Goal: Find specific page/section: Find specific page/section

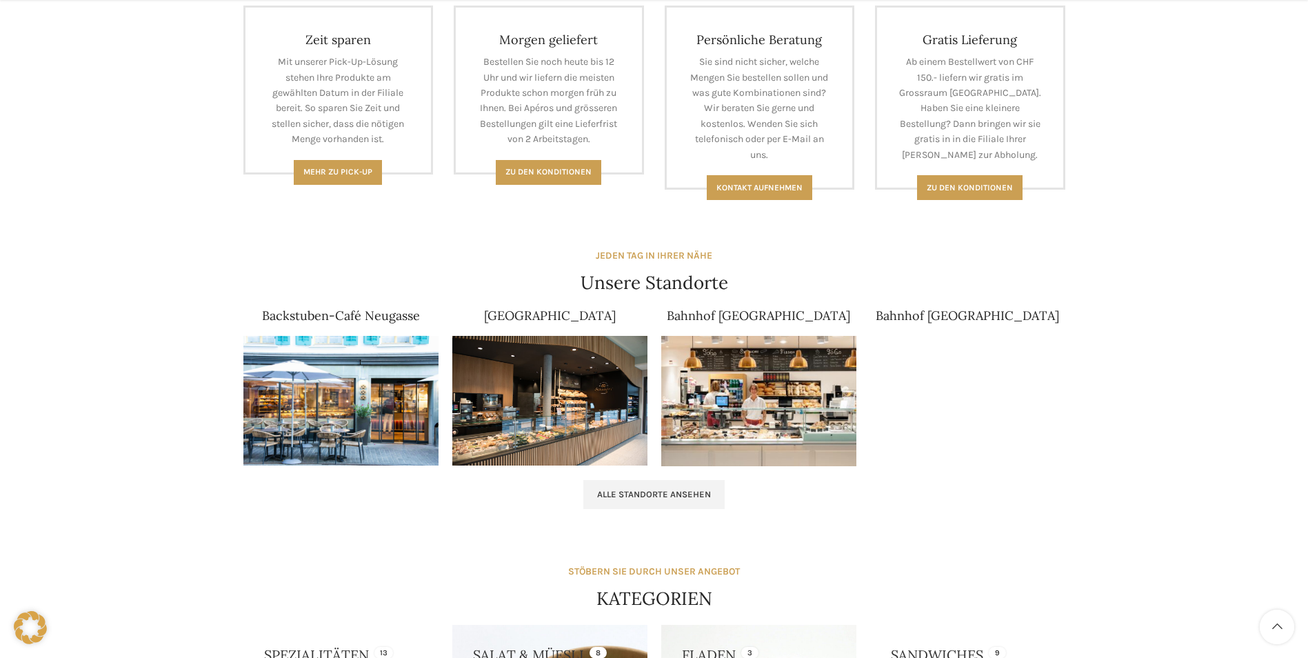
scroll to position [676, 0]
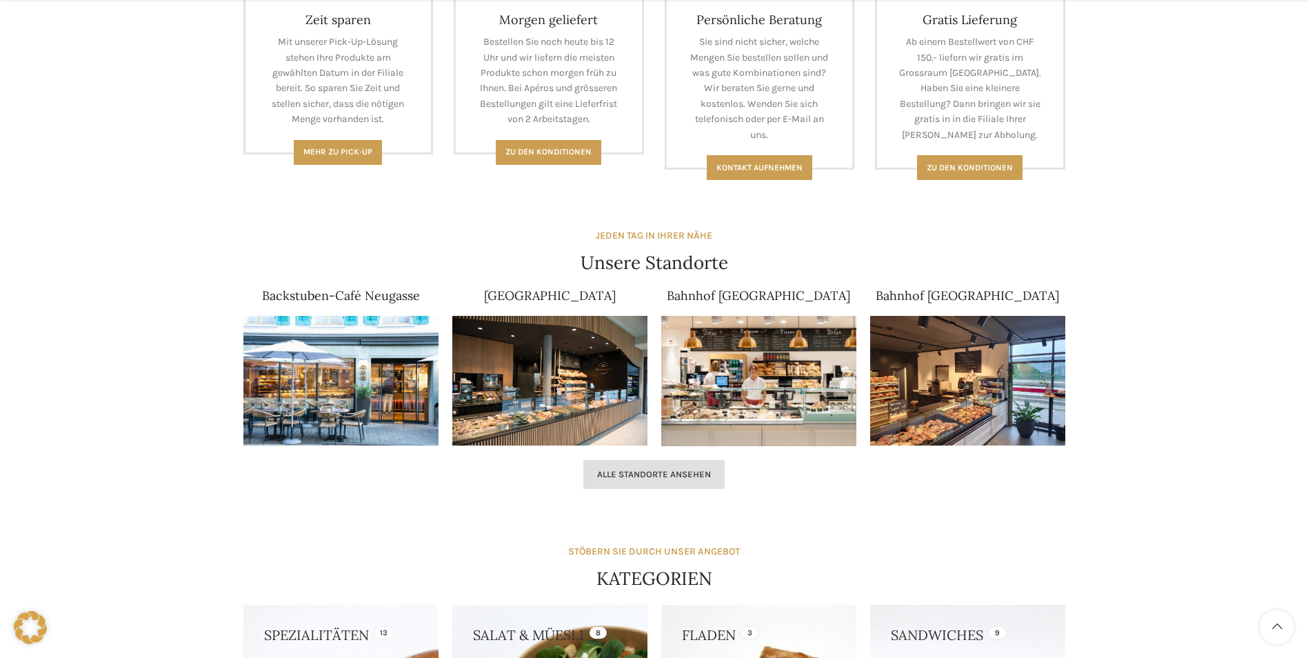
click at [627, 471] on span "Alle Standorte ansehen" at bounding box center [654, 474] width 114 height 11
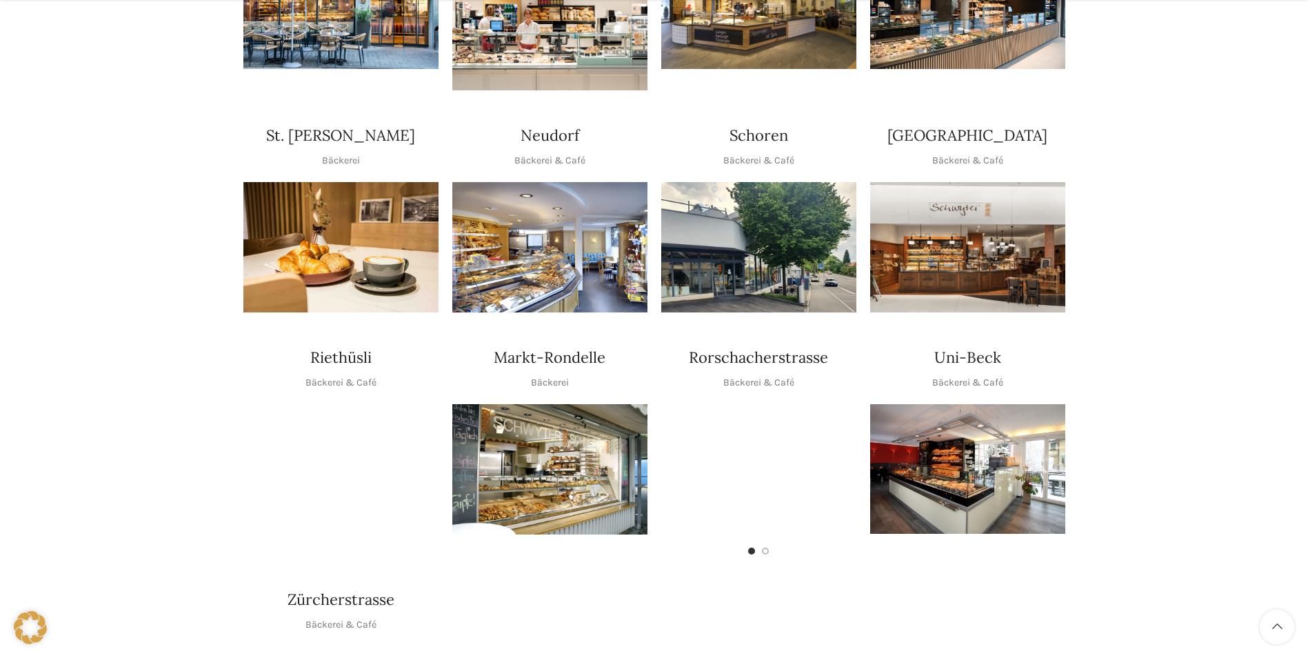
scroll to position [483, 0]
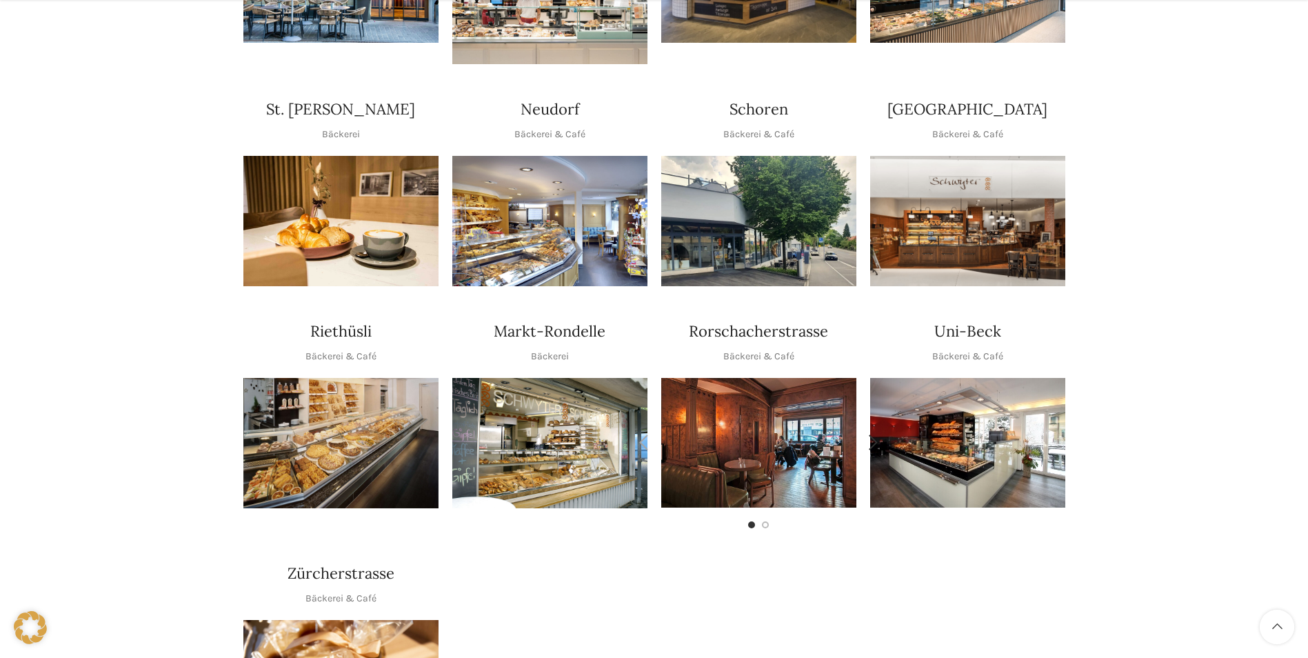
click at [801, 432] on img "1 / 2" at bounding box center [758, 443] width 195 height 130
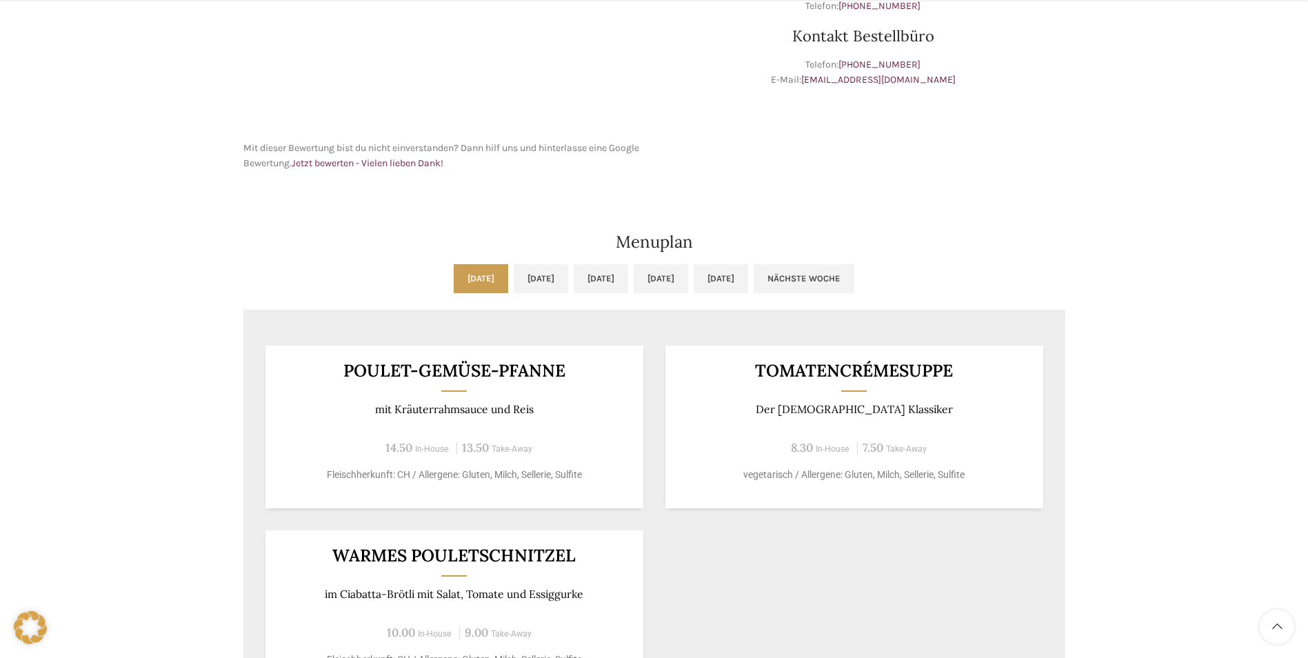
scroll to position [552, 0]
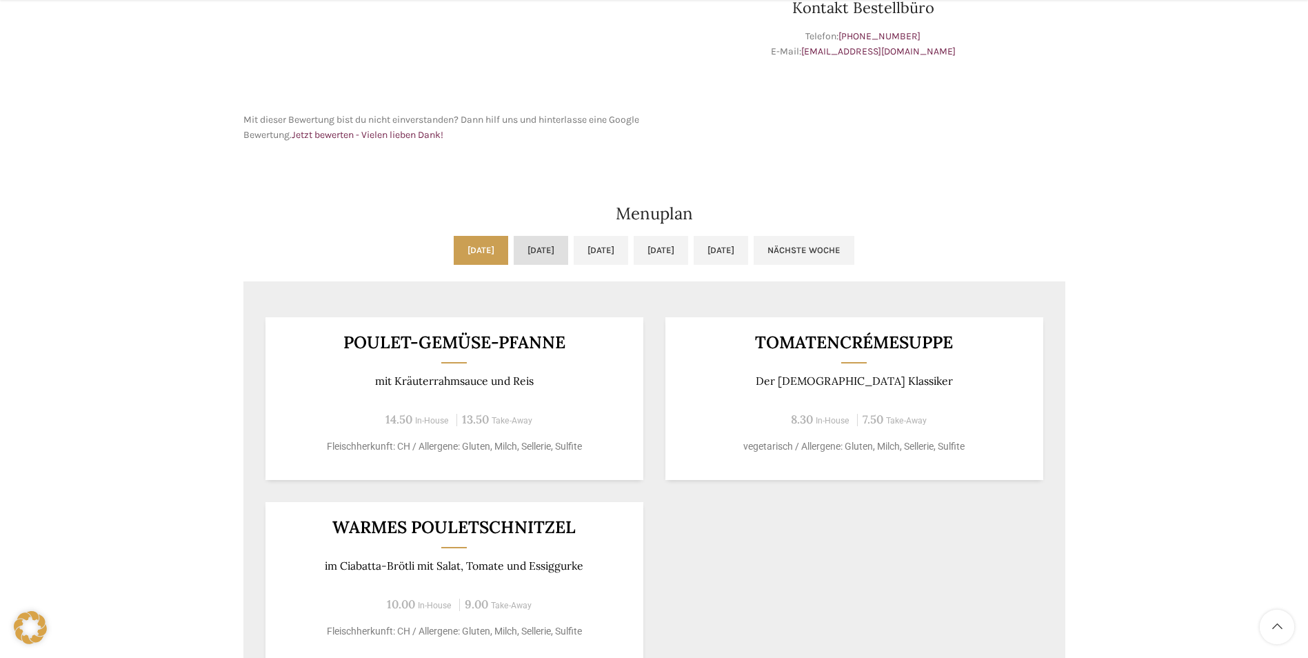
click at [514, 255] on link "[DATE]" at bounding box center [541, 250] width 54 height 29
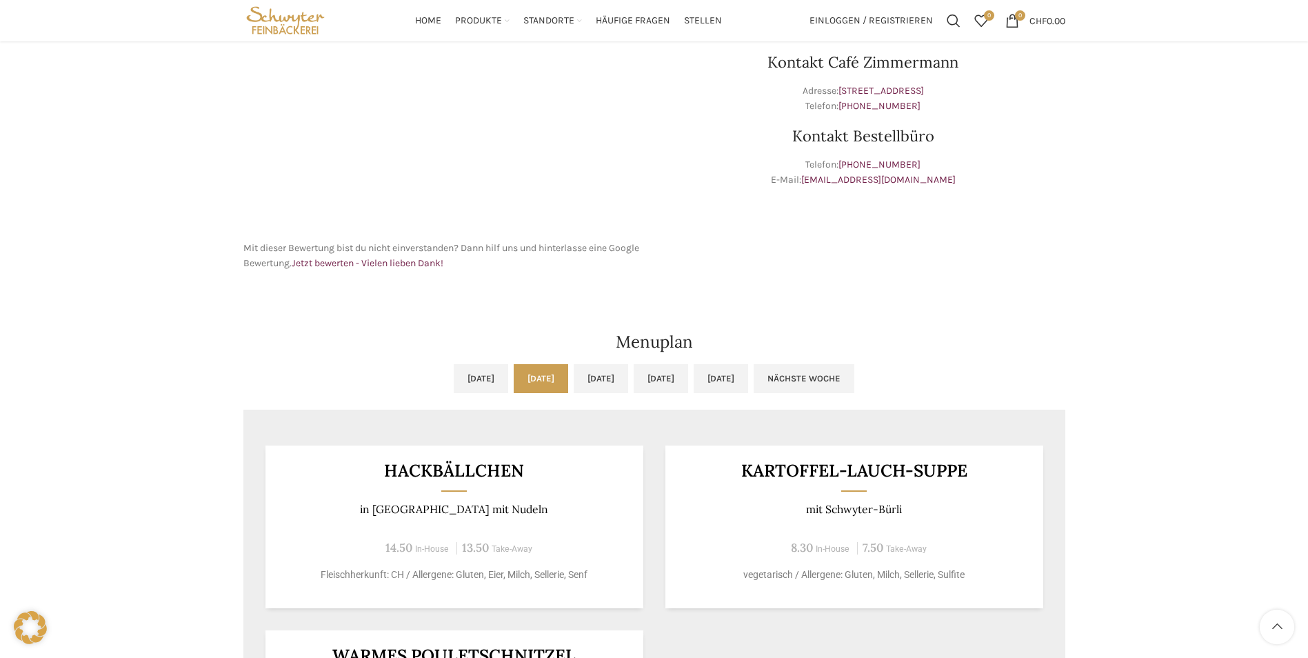
scroll to position [414, 0]
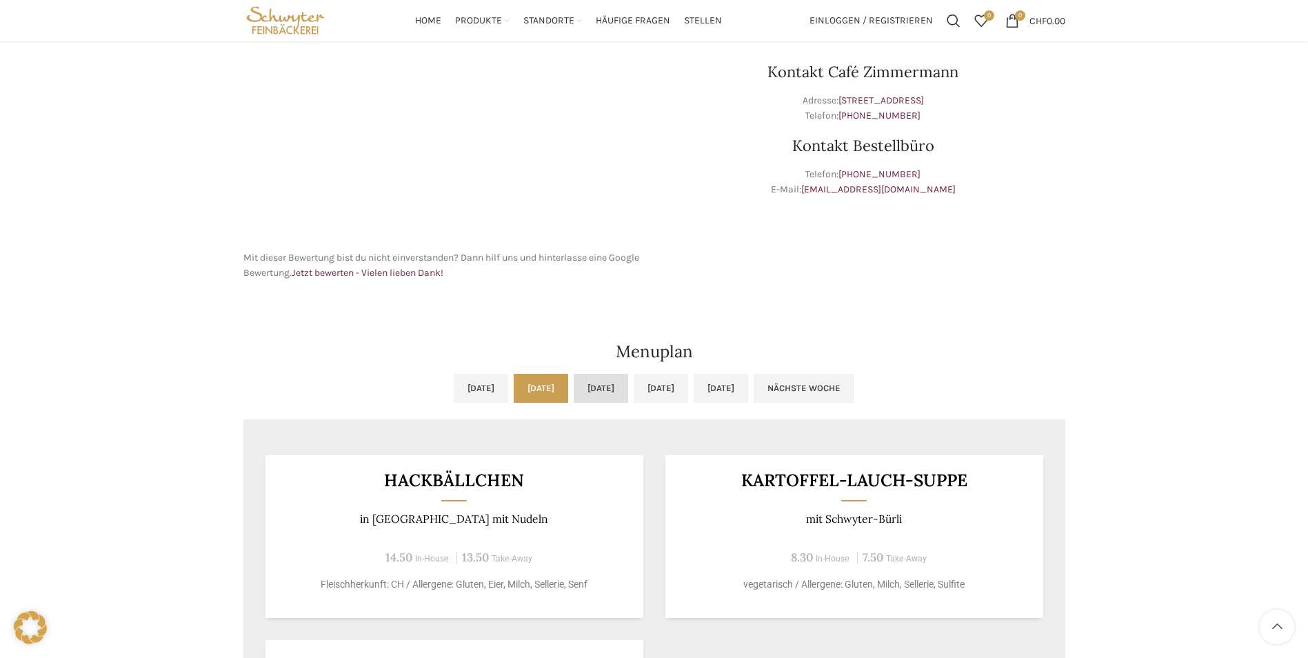
click at [601, 393] on link "[DATE]" at bounding box center [601, 388] width 54 height 29
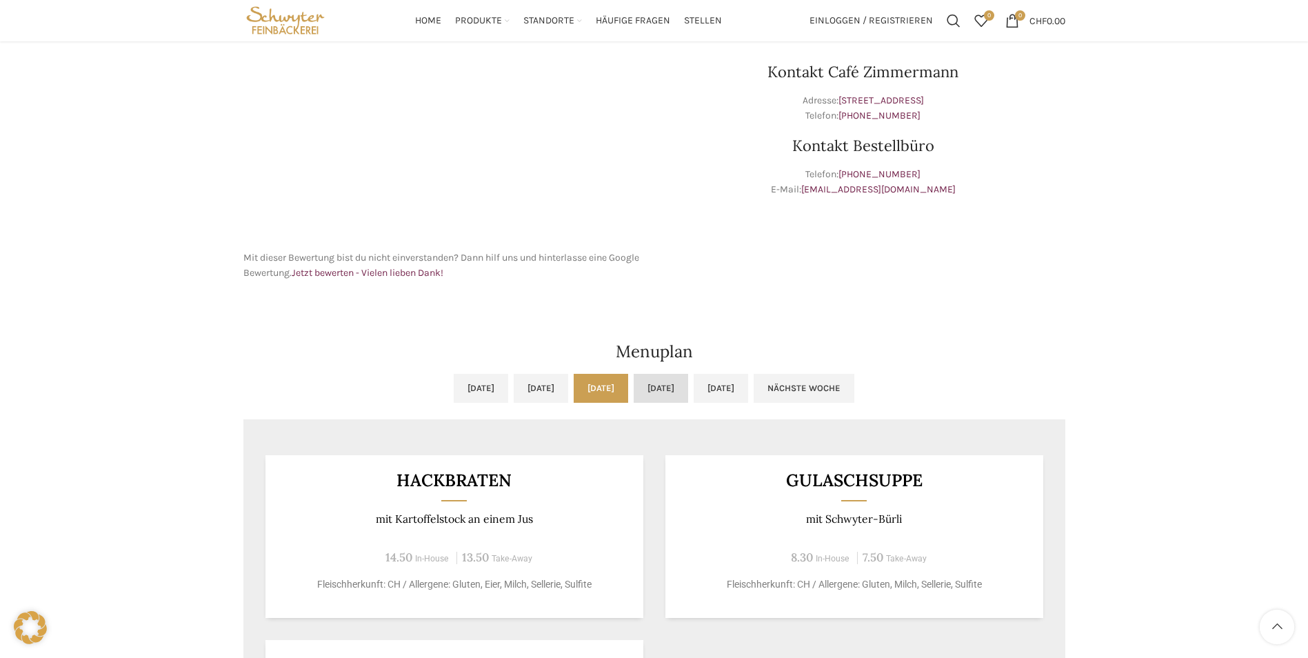
click at [688, 390] on link "[DATE]" at bounding box center [661, 388] width 54 height 29
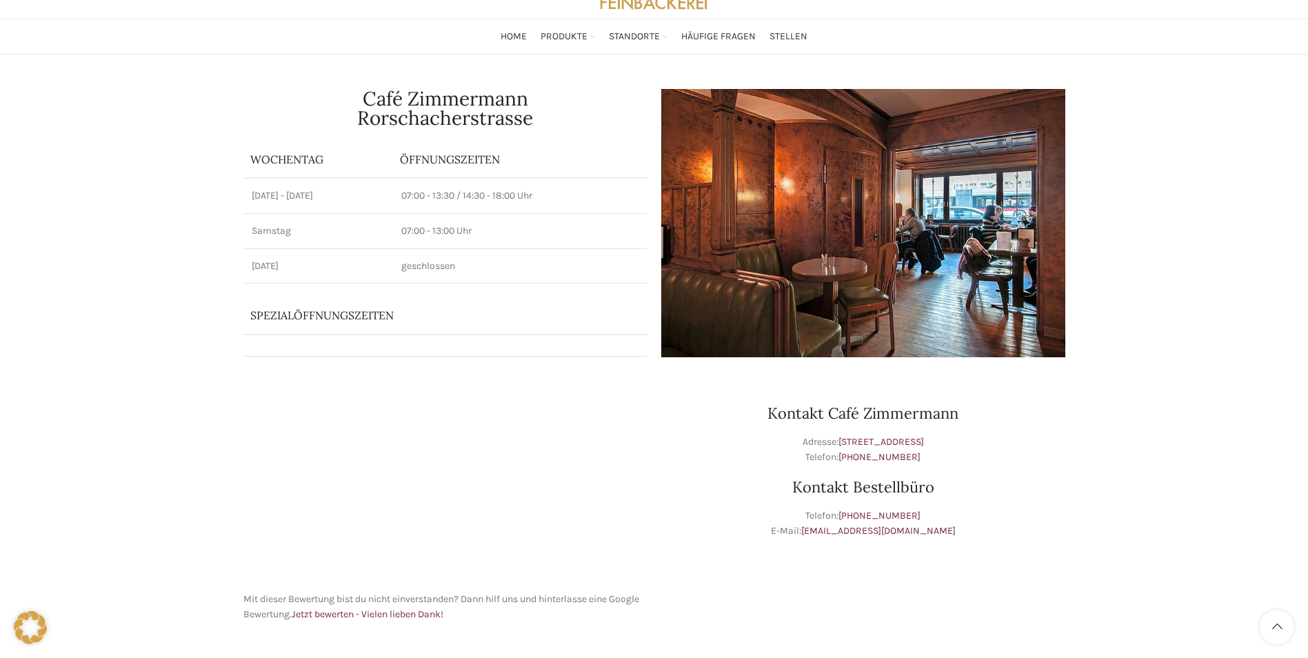
scroll to position [0, 0]
